Goal: Transaction & Acquisition: Purchase product/service

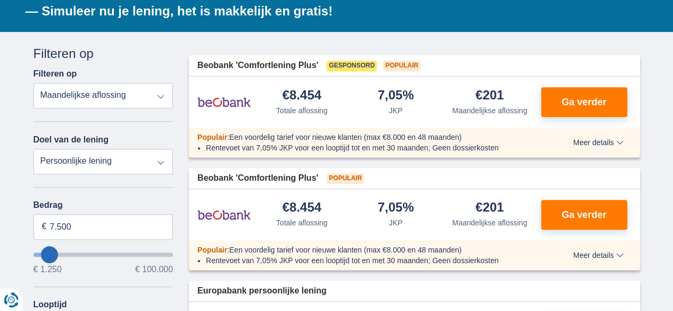
scroll to position [190, 0]
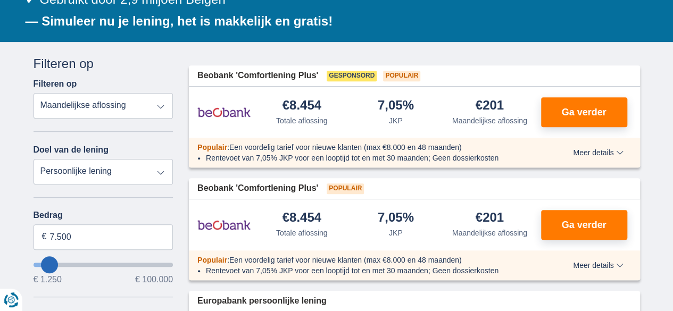
type input "4.250"
type input "4250"
select select "36"
type input "10250"
type input "10.250"
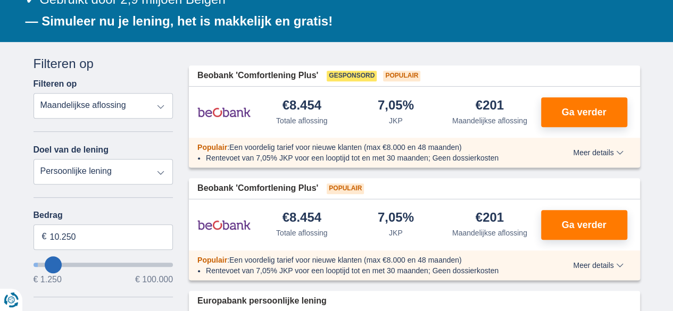
select select "60"
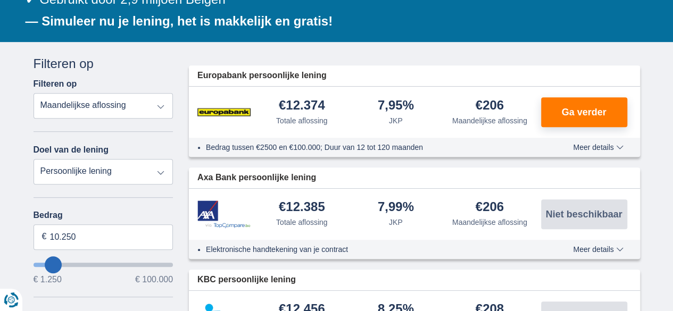
type input "14.250"
type input "16250"
type input "16.250"
select select "84"
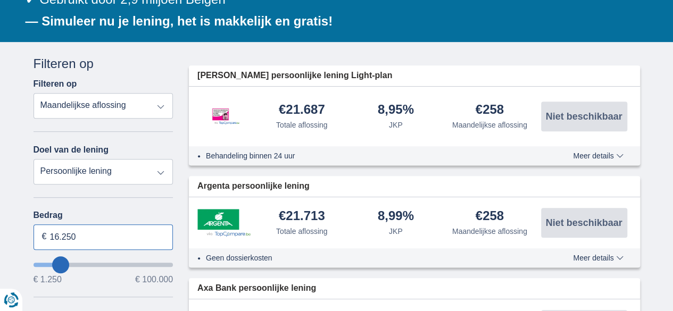
click at [58, 237] on input "16.250" at bounding box center [104, 237] width 140 height 26
type input "2"
type input "35.000"
type input "35250"
select select "120"
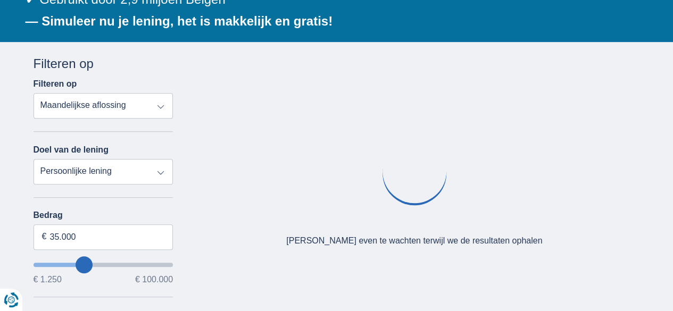
click at [114, 253] on div "Bedrag 35.000 € € 1.250 € 100.000" at bounding box center [104, 247] width 140 height 73
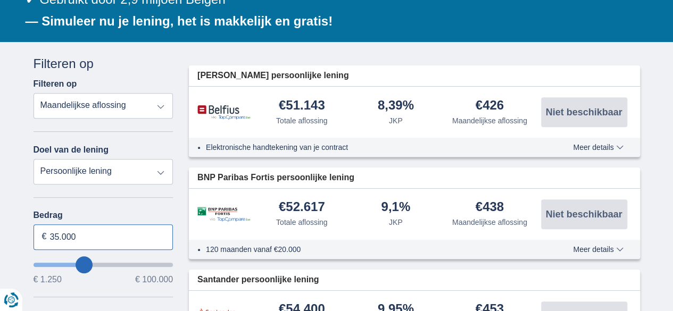
click at [57, 238] on input "35.000" at bounding box center [104, 237] width 140 height 26
type input "30.000"
type input "30250"
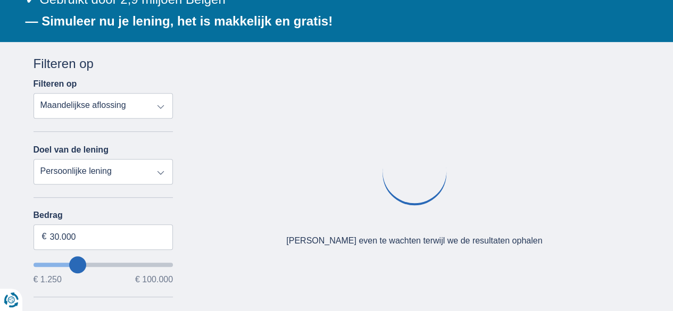
click at [128, 252] on div "Bedrag 30.000 € € 1.250 € 100.000" at bounding box center [104, 247] width 140 height 73
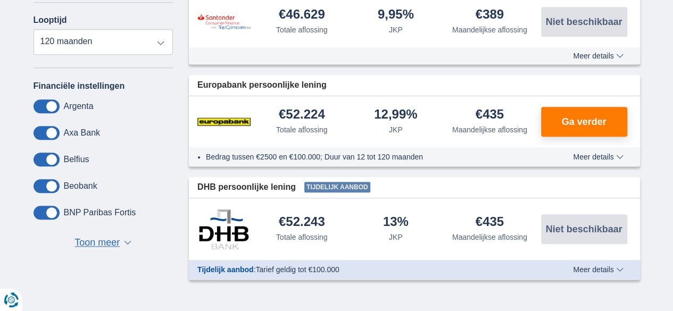
scroll to position [472, 0]
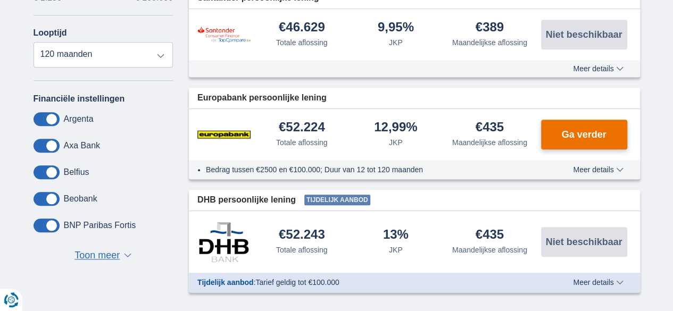
click at [577, 137] on span "Ga verder" at bounding box center [583, 135] width 45 height 10
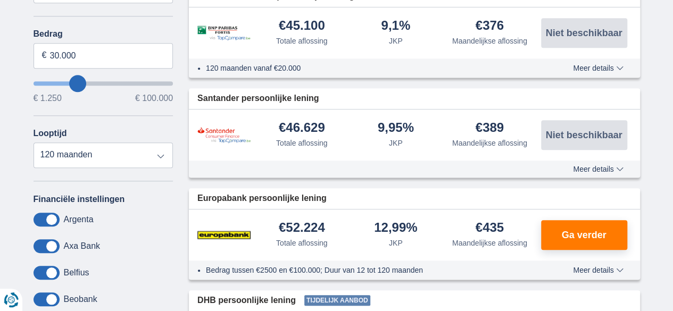
scroll to position [370, 0]
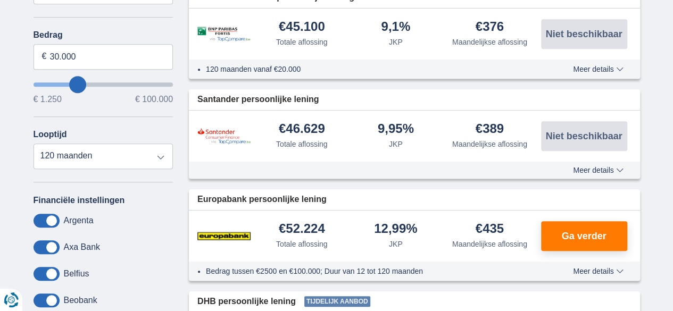
type input "28.250"
type input "27250"
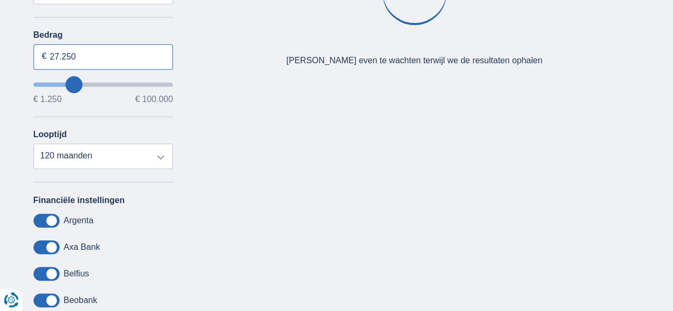
click at [57, 53] on input "27.250" at bounding box center [104, 57] width 140 height 26
click at [76, 53] on input "25.250" at bounding box center [104, 57] width 140 height 26
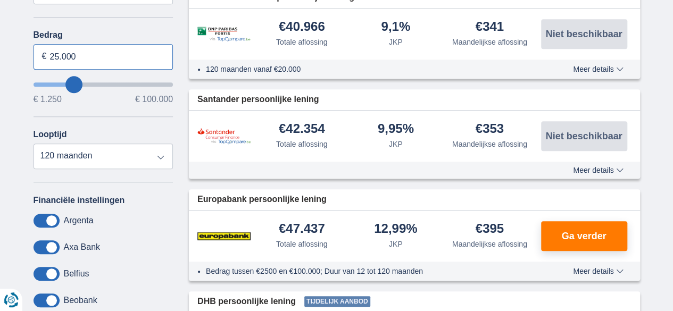
type input "25.000"
type input "25250"
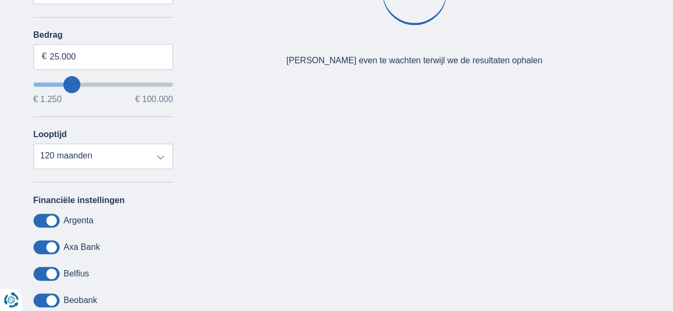
click at [78, 115] on div "Bedrag 25.000 € € 1.250 € 100.000 Looptijd 12 maanden 18 maanden 24 maanden 30 …" at bounding box center [104, 99] width 140 height 139
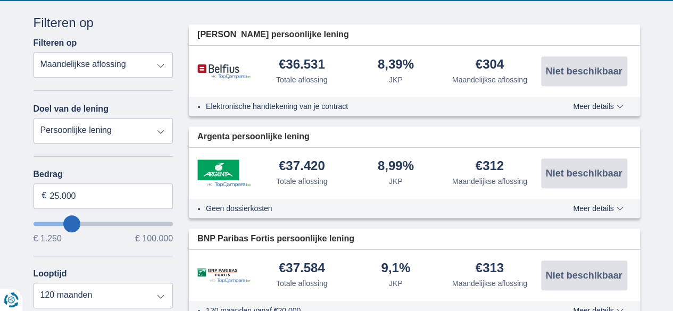
scroll to position [213, 0]
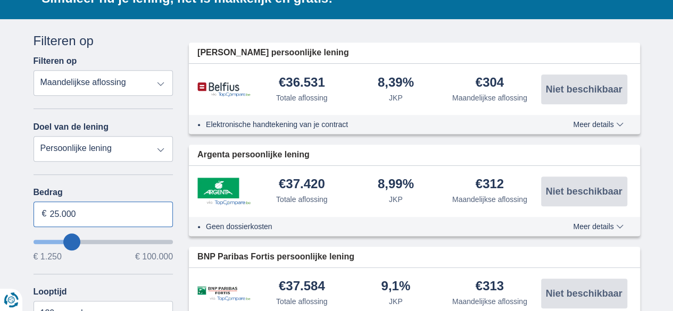
click at [59, 213] on input "25.000" at bounding box center [104, 215] width 140 height 26
type input "20.000"
type input "20250"
select select "84"
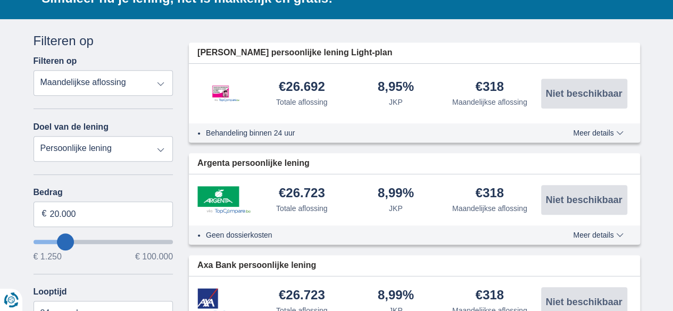
click at [57, 86] on select "Totale aflossing JKP Maandelijkse aflossing" at bounding box center [104, 83] width 140 height 26
click at [61, 148] on select "Persoonlijke lening Auto Moto / fiets Mobilhome / caravan Renovatie Energie Sch…" at bounding box center [104, 149] width 140 height 26
click at [26, 114] on div "Annuleren Filters Filteren op Filteren op Totale aflossing JKP Maandelijkse afl…" at bounding box center [104, 285] width 156 height 506
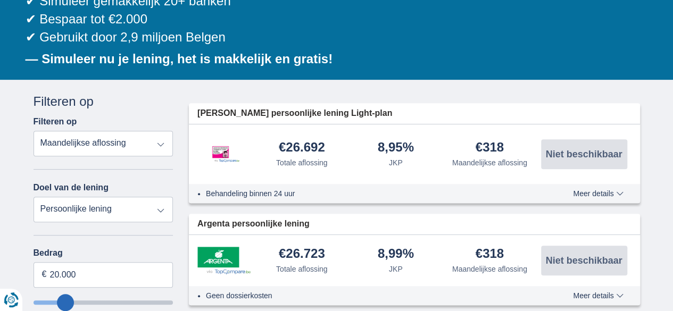
scroll to position [157, 0]
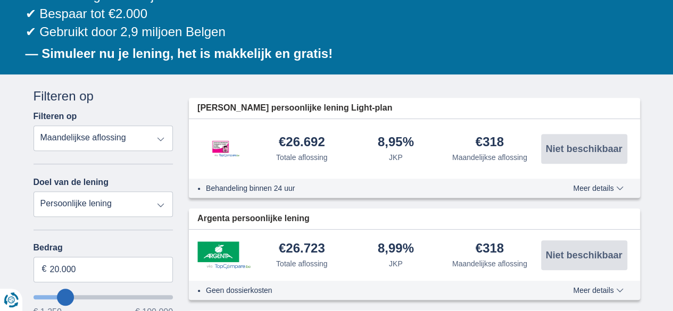
click at [113, 196] on select "Persoonlijke lening Auto Moto / fiets Mobilhome / caravan Renovatie Energie Sch…" at bounding box center [104, 204] width 140 height 26
click at [153, 200] on select "Persoonlijke lening Auto Moto / fiets Mobilhome / caravan Renovatie Energie Sch…" at bounding box center [104, 204] width 140 height 26
click at [223, 255] on img at bounding box center [223, 255] width 53 height 28
drag, startPoint x: 197, startPoint y: 220, endPoint x: 229, endPoint y: 221, distance: 32.5
click at [229, 221] on div "Argenta persoonlijke lening" at bounding box center [414, 219] width 451 height 21
